Goal: Communication & Community: Participate in discussion

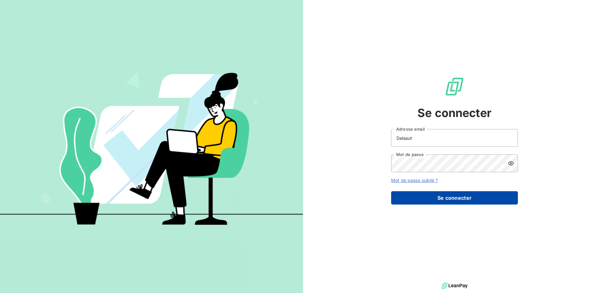
click at [436, 203] on button "Se connecter" at bounding box center [454, 197] width 127 height 13
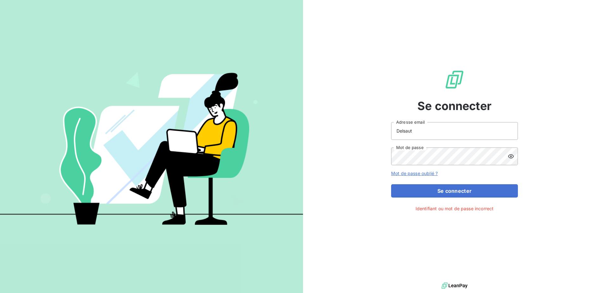
click at [391, 140] on div at bounding box center [391, 140] width 0 height 0
type input "[EMAIL_ADDRESS][DOMAIN_NAME]"
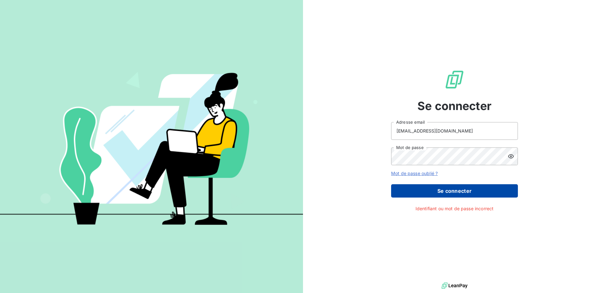
click at [464, 185] on button "Se connecter" at bounding box center [454, 190] width 127 height 13
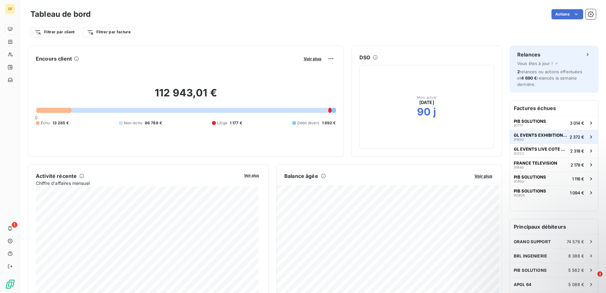
click at [546, 135] on span "GL EVENTS EXHIBITIONS OPERATIONS" at bounding box center [540, 134] width 53 height 5
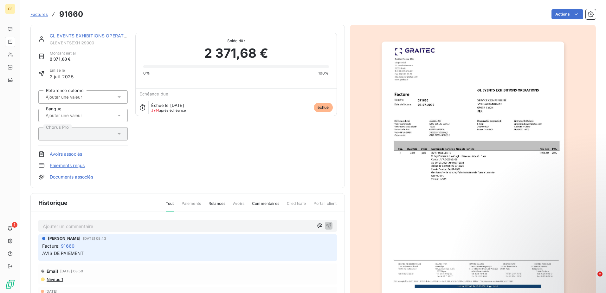
drag, startPoint x: 34, startPoint y: 16, endPoint x: 39, endPoint y: 16, distance: 4.8
click at [34, 16] on span "Factures" at bounding box center [38, 14] width 17 height 5
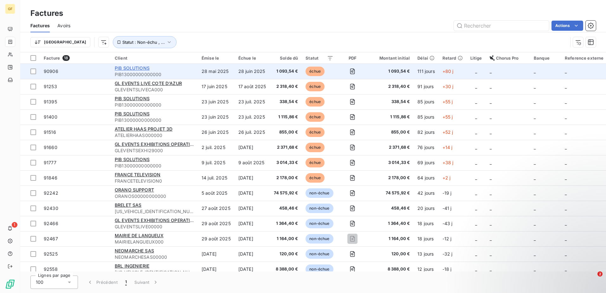
click at [125, 68] on span "PIB SOLUTIONS" at bounding box center [132, 67] width 35 height 5
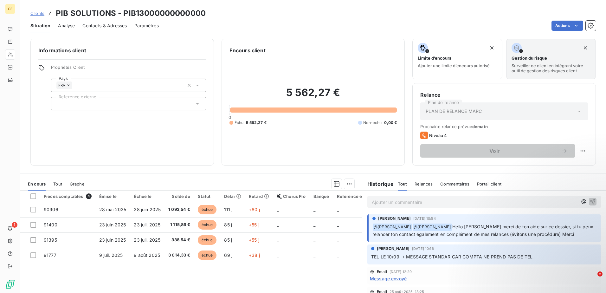
click at [445, 207] on div "Ajouter un commentaire ﻿" at bounding box center [484, 202] width 234 height 12
click at [443, 203] on p "Ajouter un commentaire ﻿" at bounding box center [475, 202] width 206 height 8
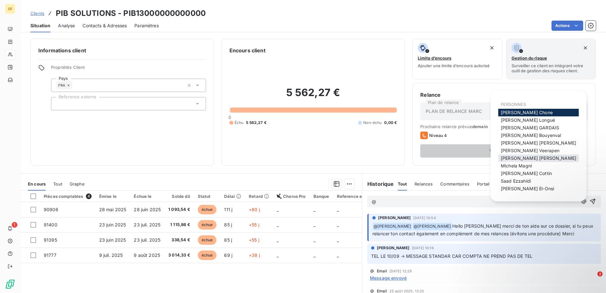
click at [504, 158] on span "[PERSON_NAME]" at bounding box center [538, 157] width 75 height 5
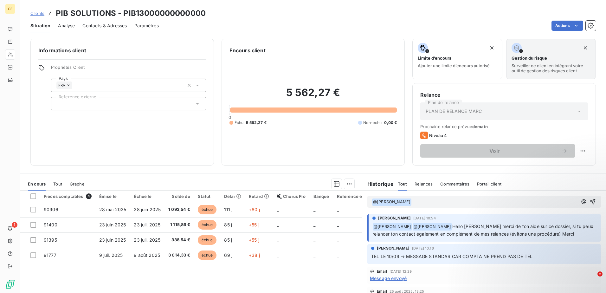
click at [421, 198] on p "﻿ @ [PERSON_NAME] ﻿ ﻿" at bounding box center [475, 202] width 206 height 8
click at [546, 200] on p "﻿ @ [PERSON_NAME] ﻿ Relance faite à mon contact commercial. Elle rlance Mr" at bounding box center [475, 202] width 206 height 8
click at [499, 201] on span "Relance faite à mon contact commercial. Elle rlance Mr" at bounding box center [470, 201] width 116 height 5
drag, startPoint x: 525, startPoint y: 212, endPoint x: 538, endPoint y: 202, distance: 16.2
click at [531, 210] on div "﻿ @ [PERSON_NAME] ﻿ Relance faite à mon contact commercial. Elle relance Mr" at bounding box center [484, 201] width 244 height 22
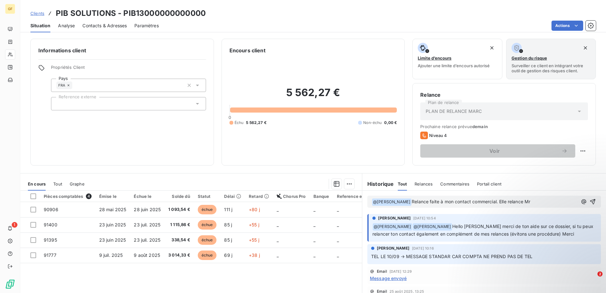
click at [538, 202] on p "﻿ @ [PERSON_NAME] ﻿ Relance faite à mon contact commercial. Elle relance Mr" at bounding box center [475, 202] width 206 height 8
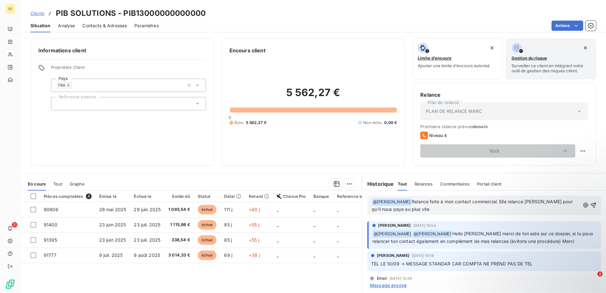
click at [473, 209] on p "﻿ @ [PERSON_NAME] ﻿ Relance faite à mon contact commercial. Elle relance [PERSO…" at bounding box center [476, 205] width 208 height 15
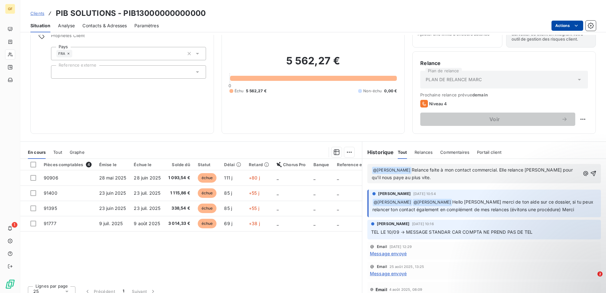
click at [570, 25] on html "GF 1 Clients PIB SOLUTIONS - PIB13000000000000 Situation Analyse Contacts & Adr…" at bounding box center [303, 146] width 606 height 293
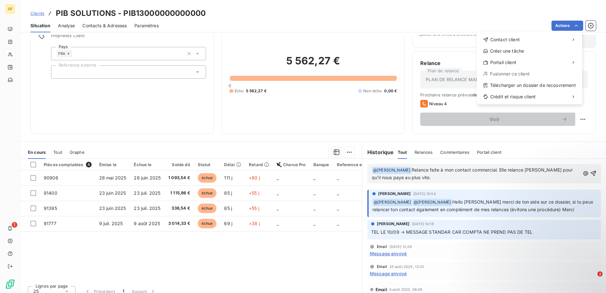
click at [317, 126] on html "GF 1 Clients PIB SOLUTIONS - PIB13000000000000 Situation Analyse Contacts & Adr…" at bounding box center [303, 146] width 606 height 293
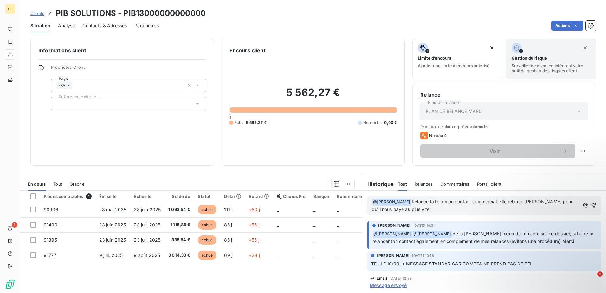
click at [590, 205] on icon "button" at bounding box center [593, 205] width 6 height 6
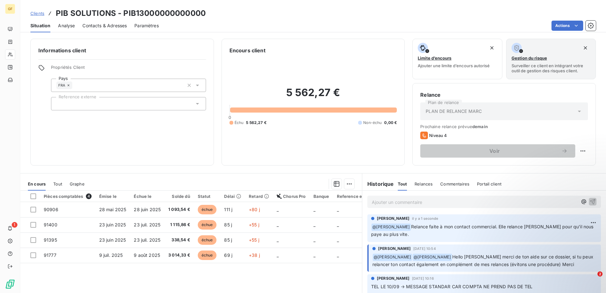
click at [36, 12] on span "Clients" at bounding box center [37, 13] width 14 height 5
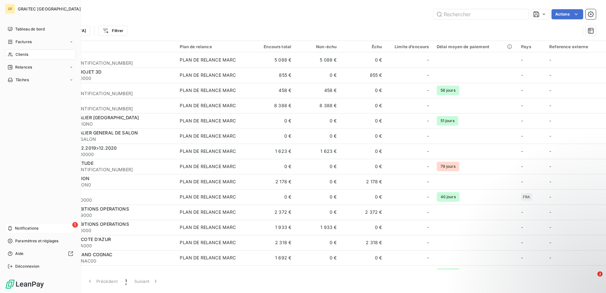
click at [15, 227] on span "Notifications" at bounding box center [26, 228] width 23 height 6
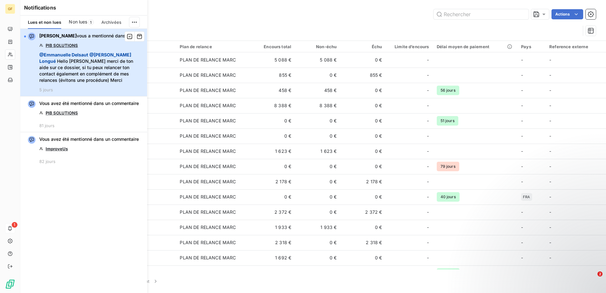
click at [115, 64] on span "@ [PERSON_NAME] @ [PERSON_NAME] Hello [PERSON_NAME] merci de ton aide sur ce do…" at bounding box center [91, 68] width 104 height 32
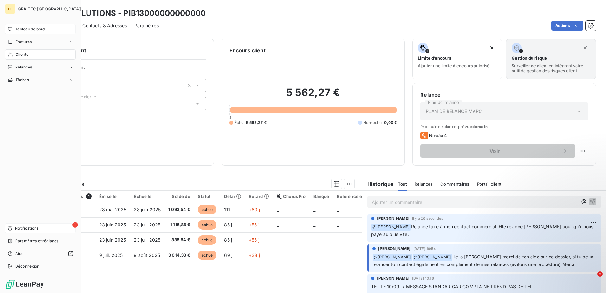
click at [20, 31] on span "Tableau de bord" at bounding box center [29, 29] width 29 height 6
